Goal: Task Accomplishment & Management: Complete application form

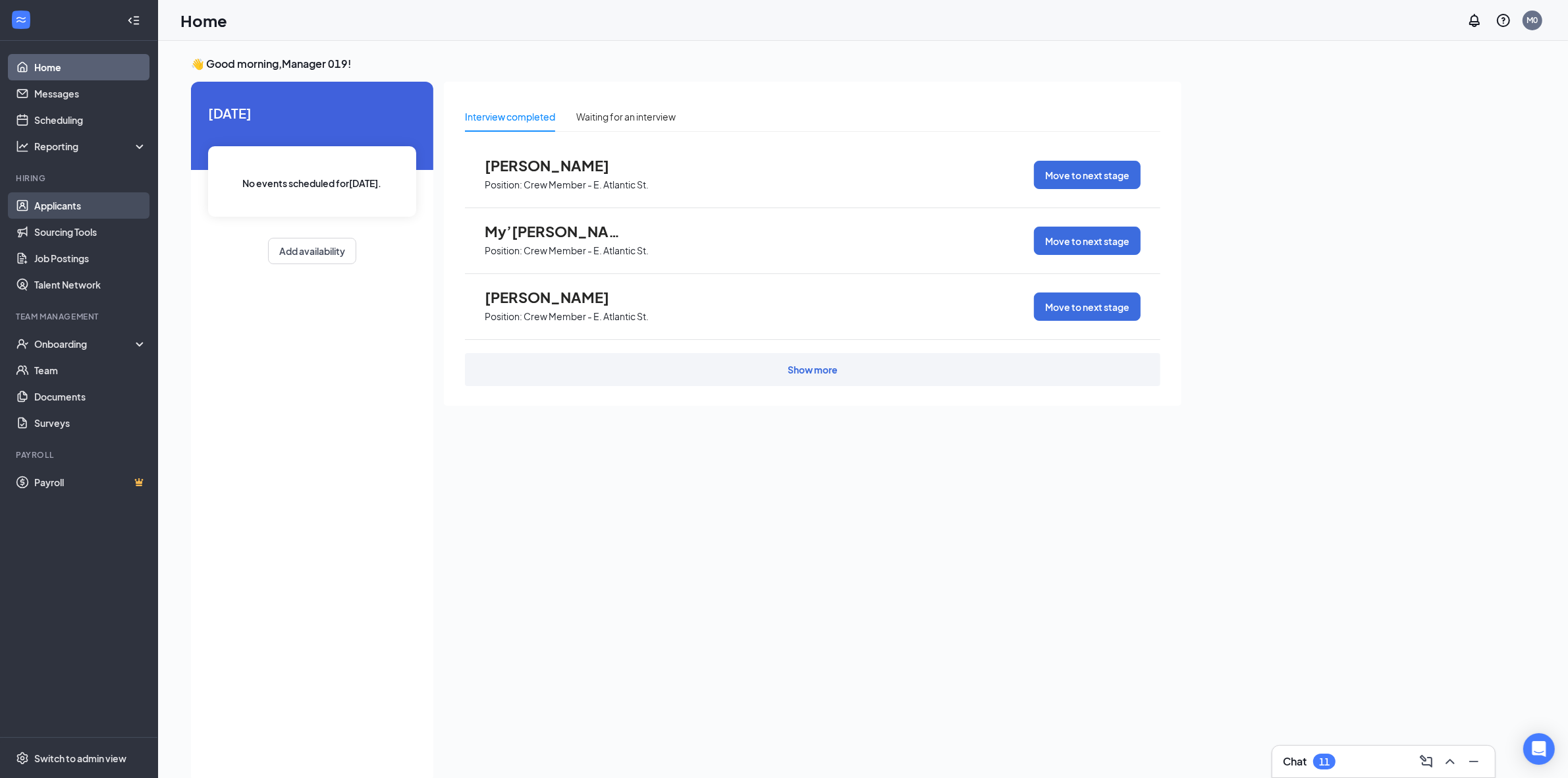
click at [50, 198] on link "Applicants" at bounding box center [91, 205] width 113 height 26
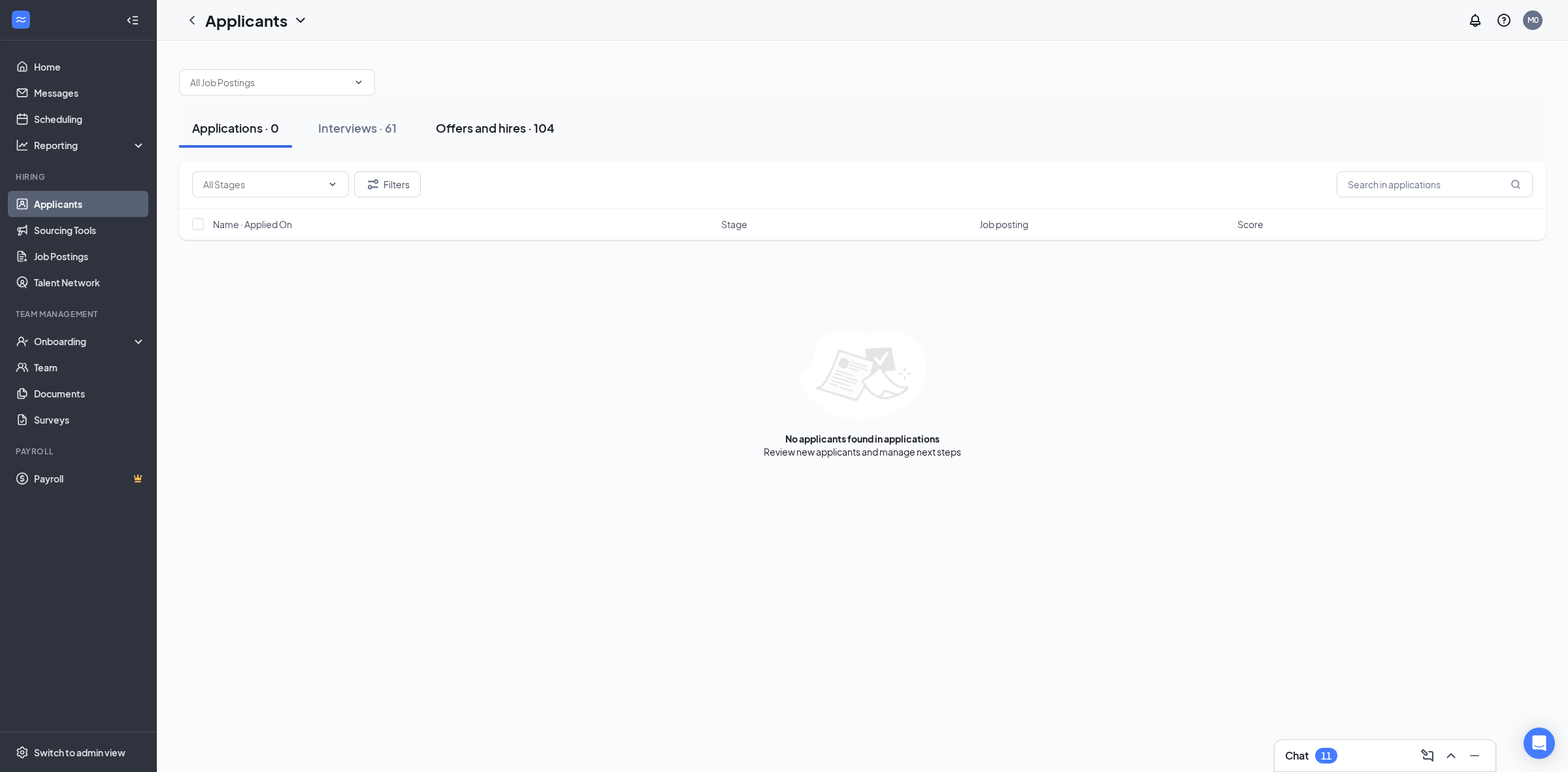
click at [489, 121] on div "Offers and hires · 104" at bounding box center [495, 127] width 119 height 17
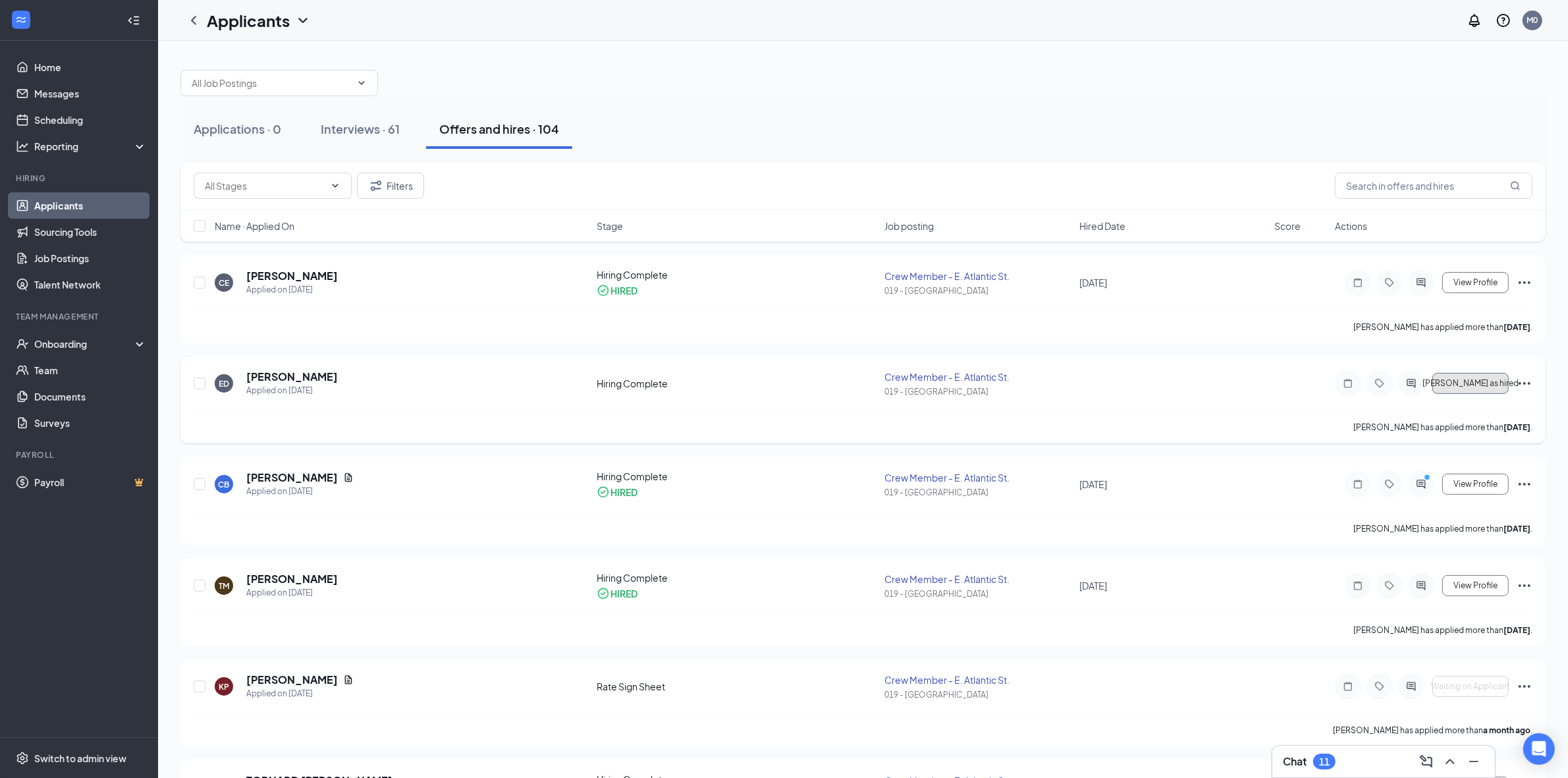
click at [1472, 388] on span "[PERSON_NAME] as hired" at bounding box center [1470, 384] width 96 height 9
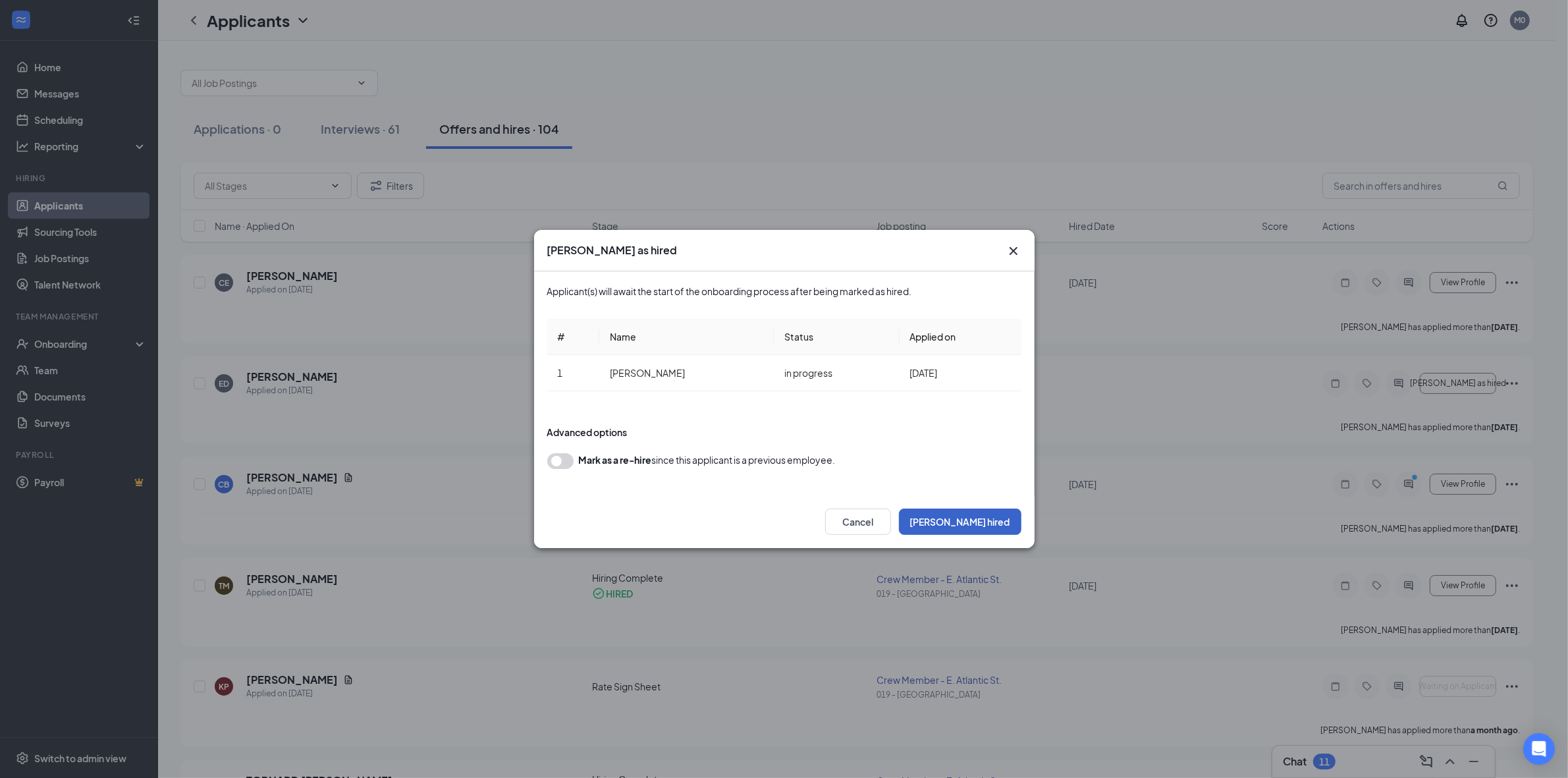
click at [1006, 533] on button "[PERSON_NAME] hired" at bounding box center [960, 521] width 122 height 26
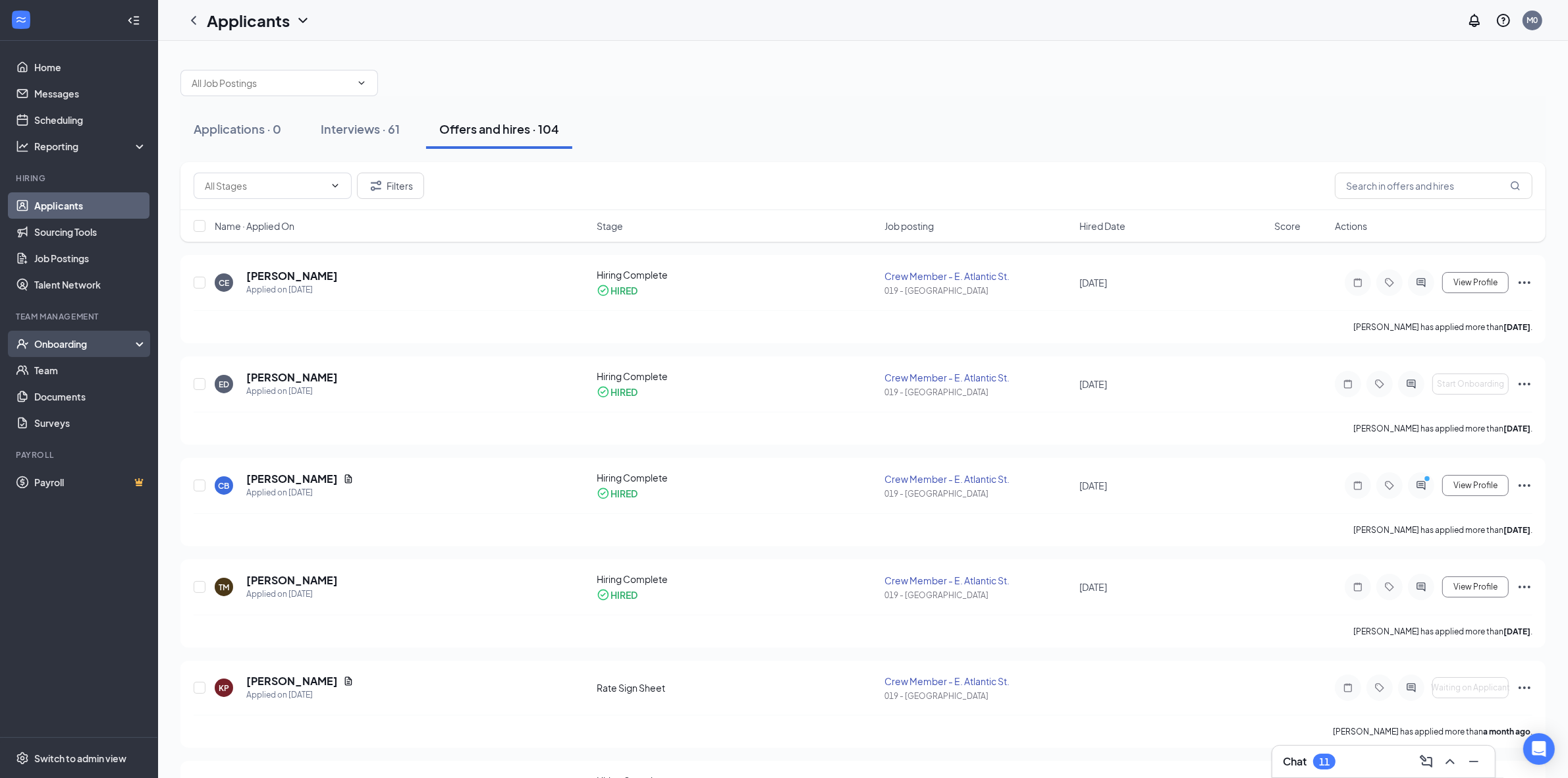
click at [34, 339] on div "Onboarding" at bounding box center [85, 344] width 101 height 13
click at [52, 363] on link "Overview" at bounding box center [91, 370] width 113 height 26
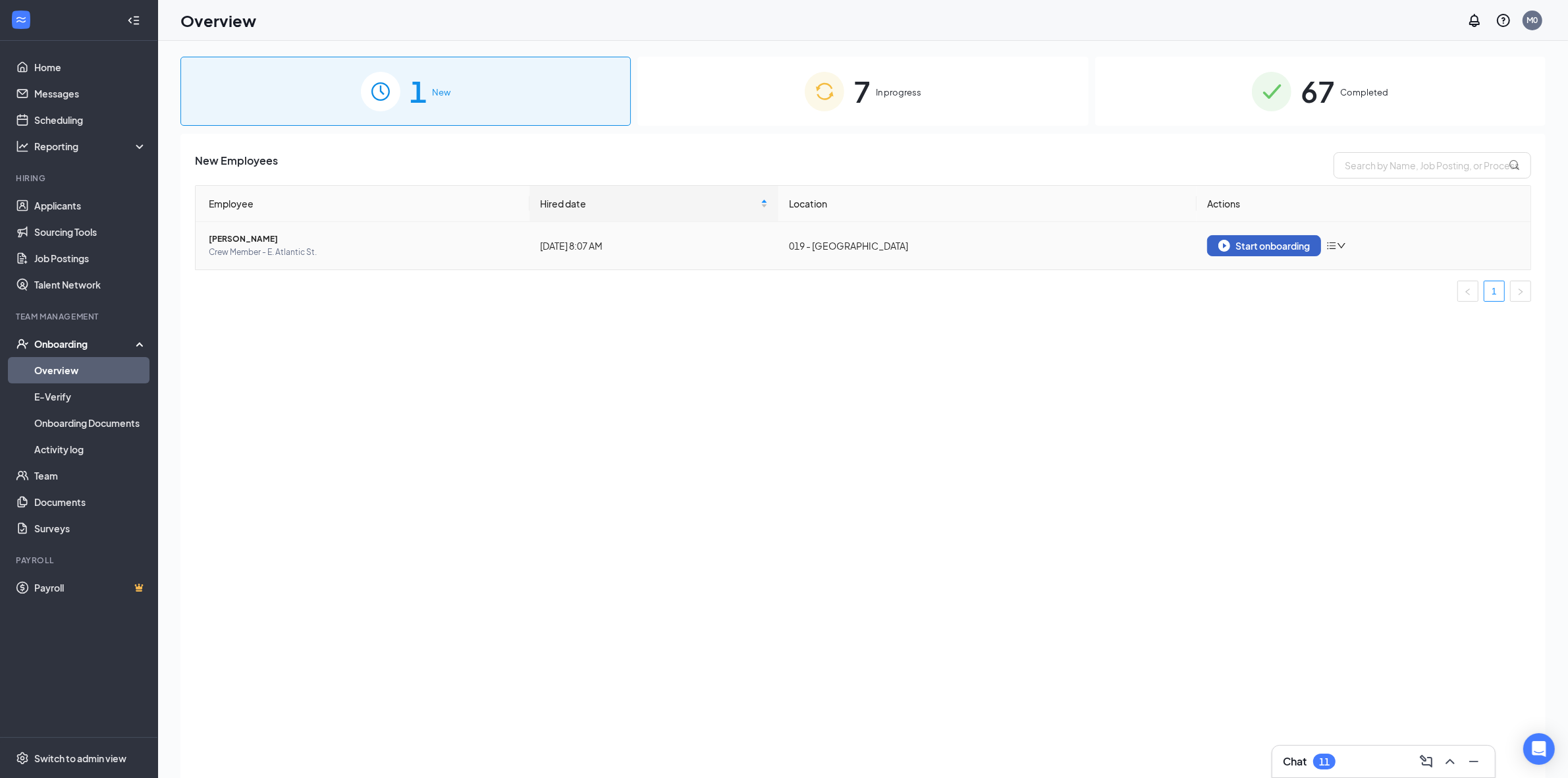
click at [1299, 245] on div "Start onboarding" at bounding box center [1264, 246] width 91 height 12
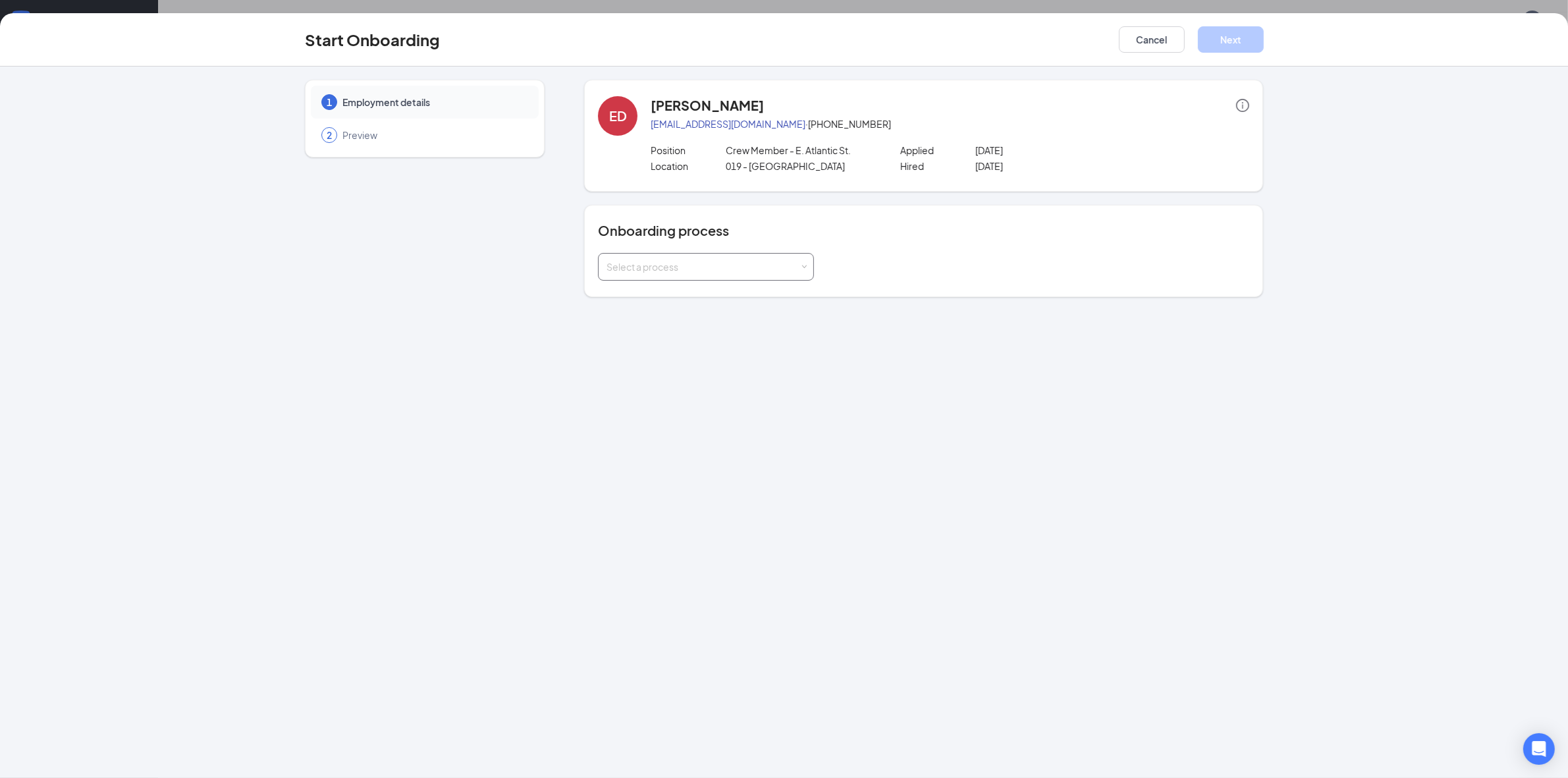
click at [627, 270] on div "Select a process" at bounding box center [703, 267] width 193 height 13
click at [685, 368] on span "Crew Process ([GEOGRAPHIC_DATA])- English" at bounding box center [703, 365] width 200 height 12
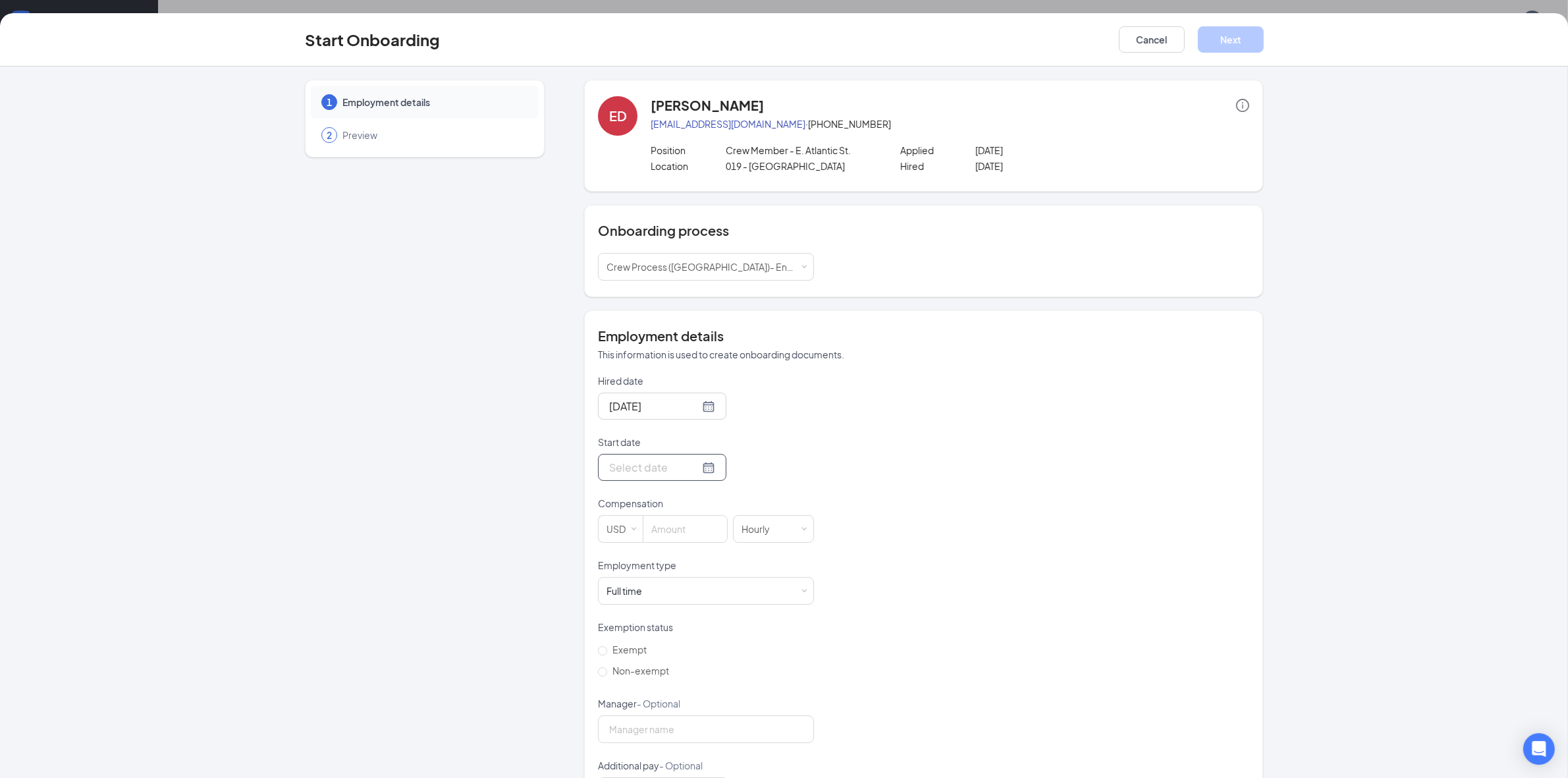
click at [690, 471] on div at bounding box center [662, 467] width 106 height 17
type input "[DATE]"
click at [728, 622] on div "29" at bounding box center [736, 624] width 16 height 16
click at [670, 540] on input at bounding box center [685, 528] width 83 height 26
type input "14"
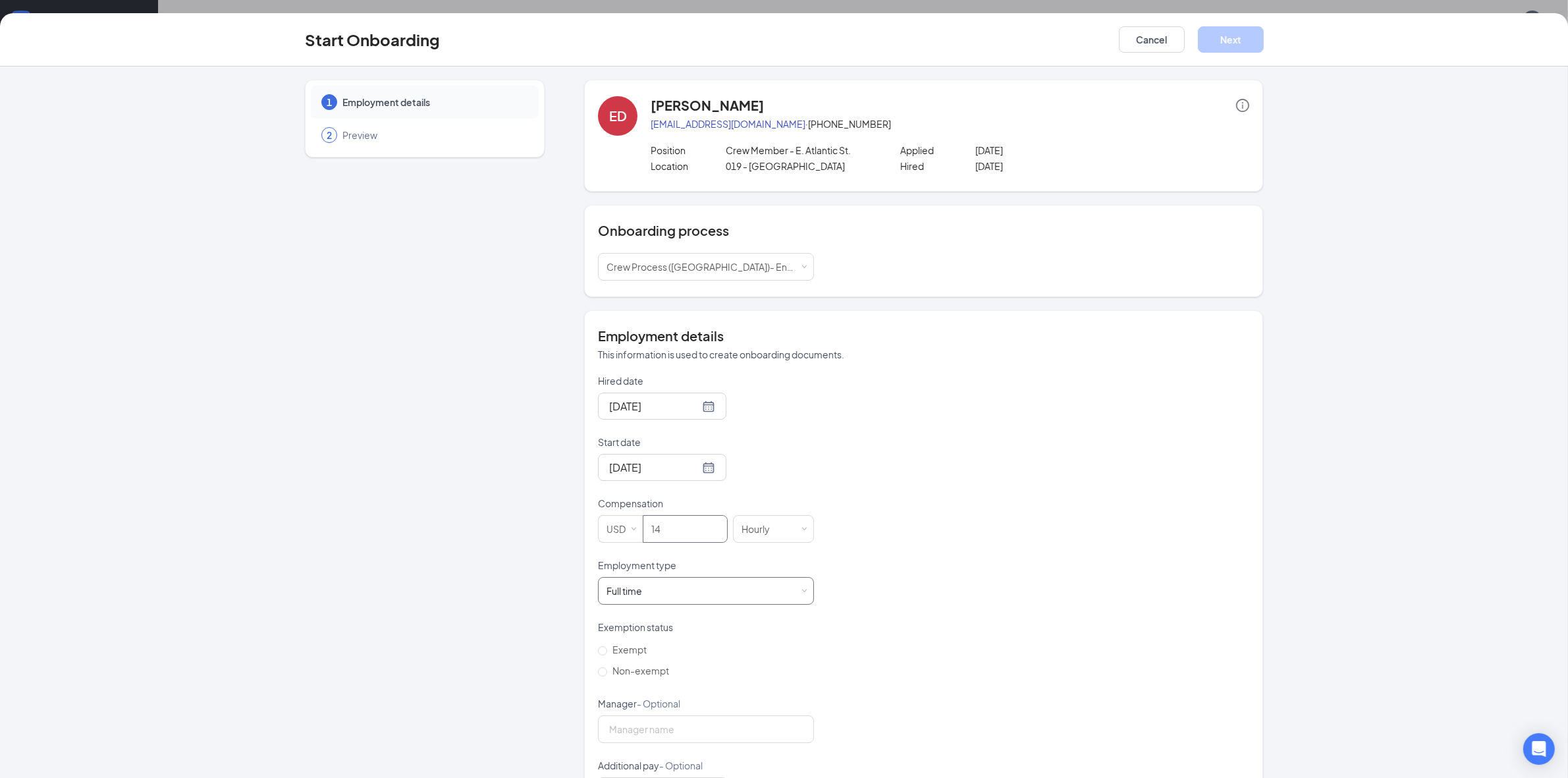
click at [677, 597] on div "Full time Works 30+ hours per week and is reasonably expected to work" at bounding box center [706, 591] width 199 height 26
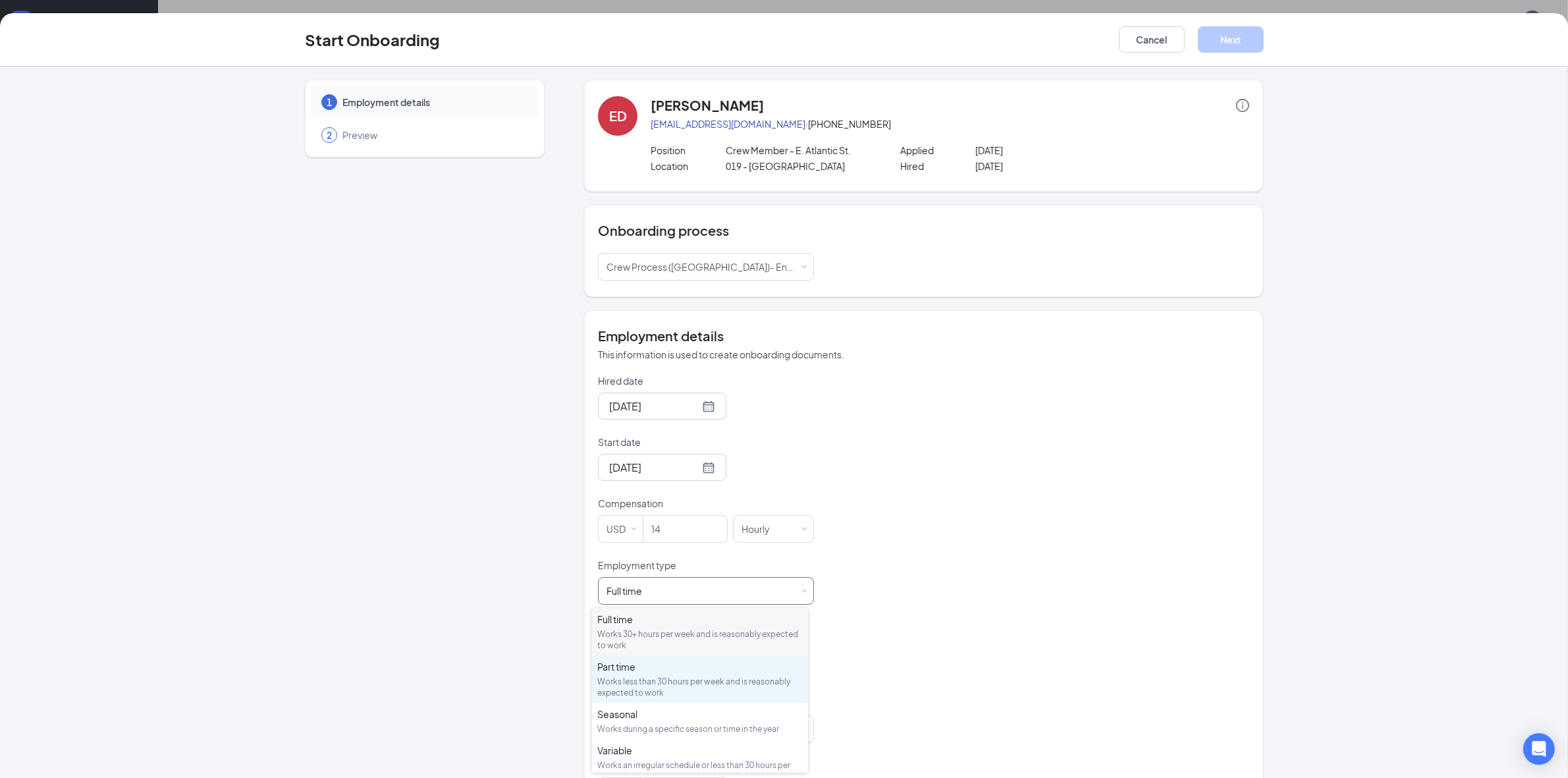
click at [679, 680] on div "Works less than 30 hours per week and is reasonably expected to work" at bounding box center [700, 687] width 206 height 22
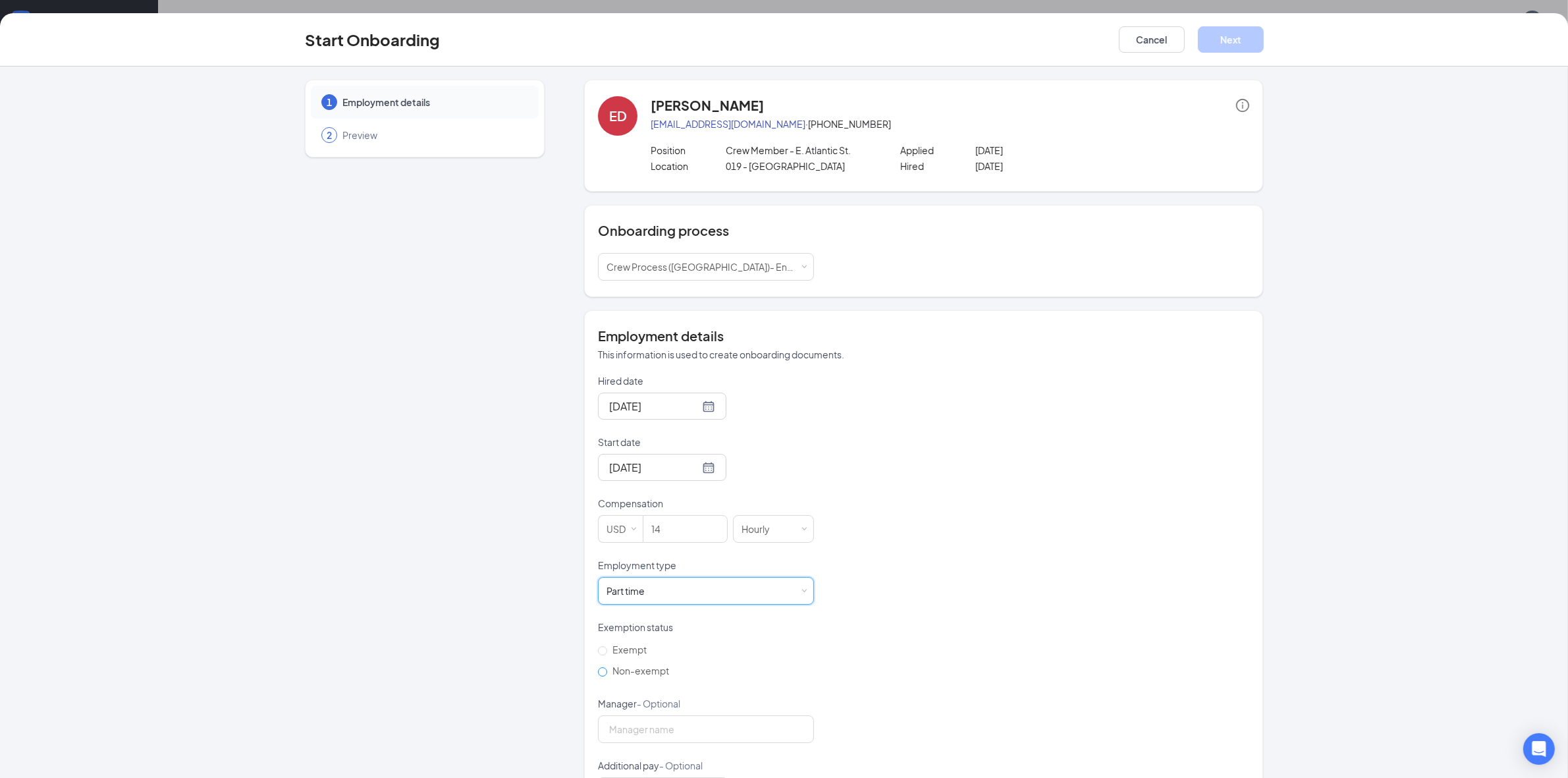
click at [598, 679] on label "Non-exempt" at bounding box center [636, 670] width 77 height 21
click at [598, 677] on input "Non-exempt" at bounding box center [603, 672] width 9 height 9
radio input "true"
click at [666, 740] on input "Manager - Optional" at bounding box center [705, 728] width 216 height 28
type input "[PERSON_NAME]"
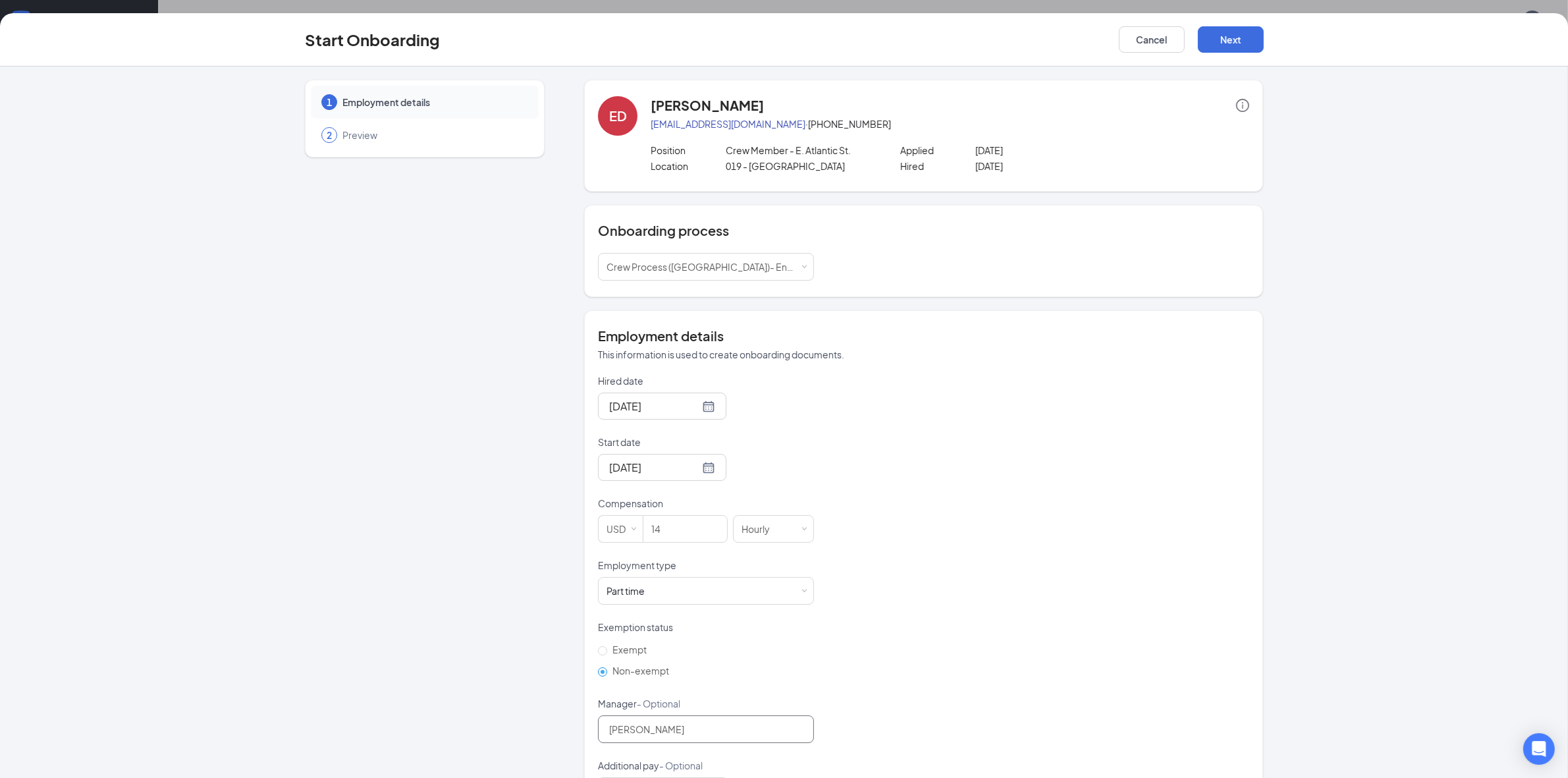
scroll to position [58, 0]
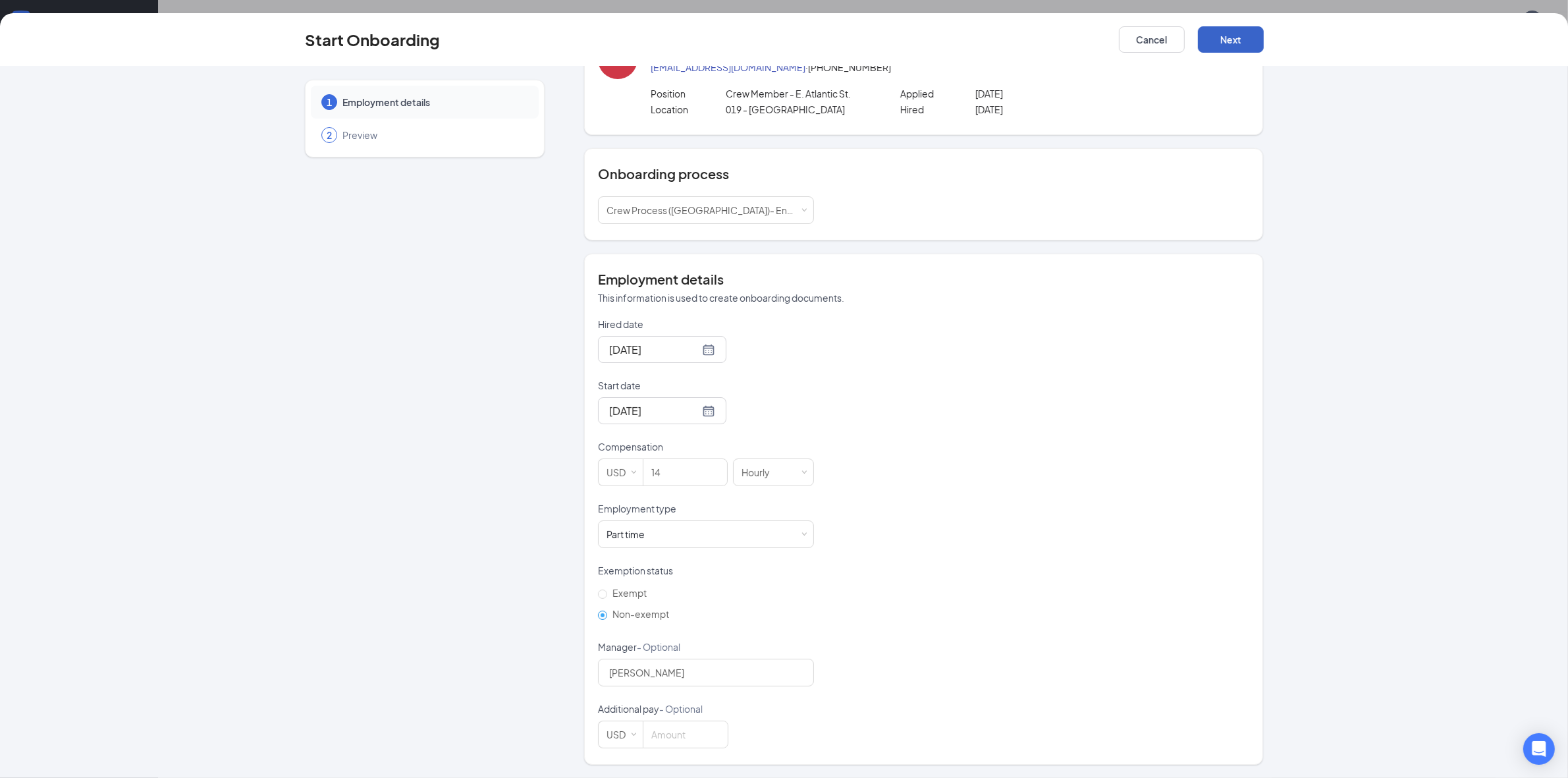
click at [1239, 40] on button "Next" at bounding box center [1231, 39] width 66 height 26
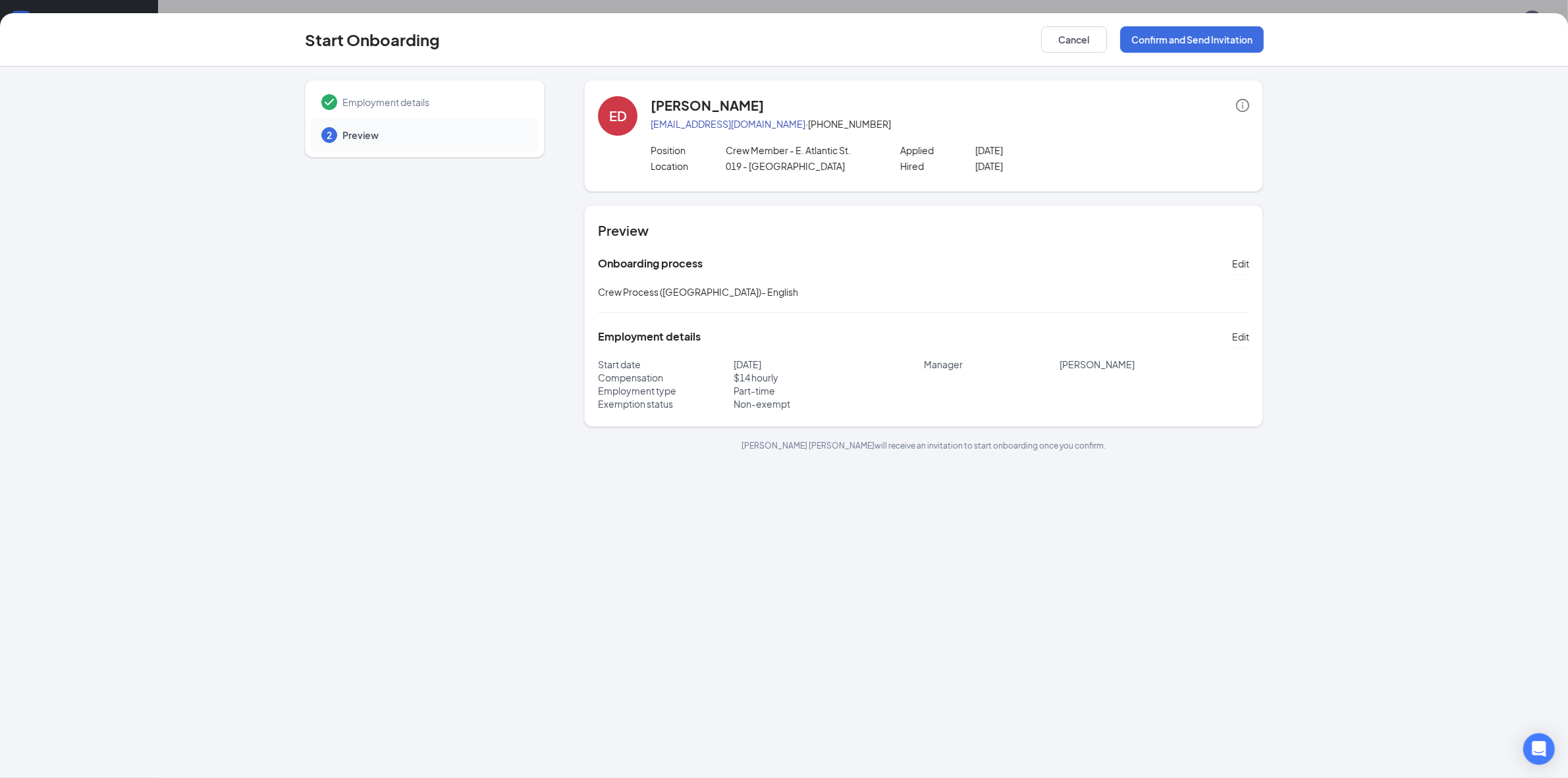
scroll to position [0, 0]
click at [1197, 38] on button "Confirm and Send Invitation" at bounding box center [1192, 39] width 144 height 26
